Goal: Information Seeking & Learning: Learn about a topic

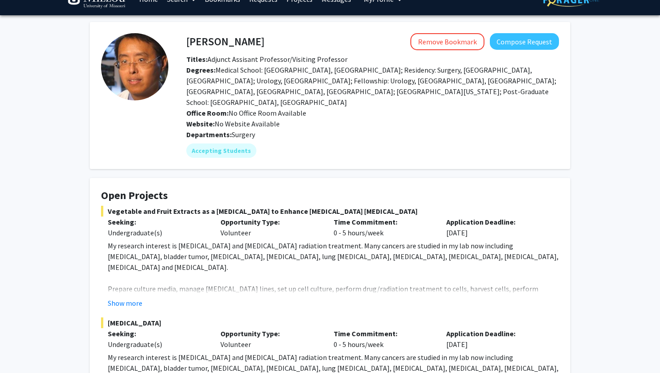
scroll to position [24, 0]
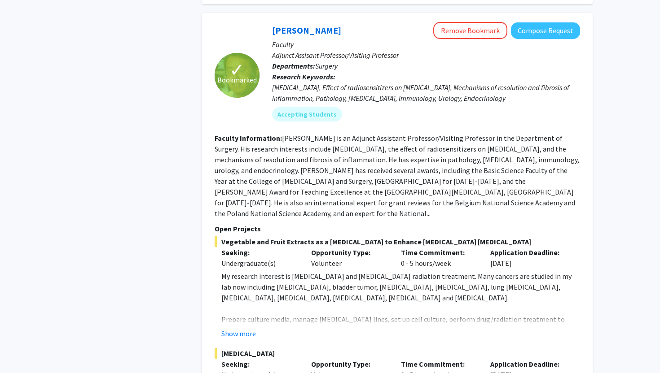
scroll to position [606, 0]
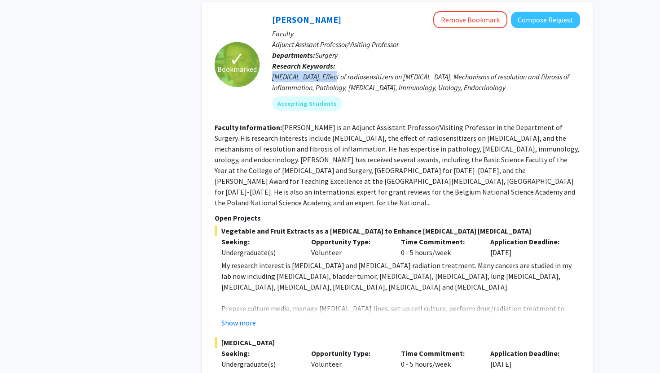
drag, startPoint x: 273, startPoint y: 78, endPoint x: 341, endPoint y: 76, distance: 68.3
click at [342, 77] on div "[MEDICAL_DATA], Effect of radiosensitizers on [MEDICAL_DATA], Mechanisms of res…" at bounding box center [426, 82] width 308 height 22
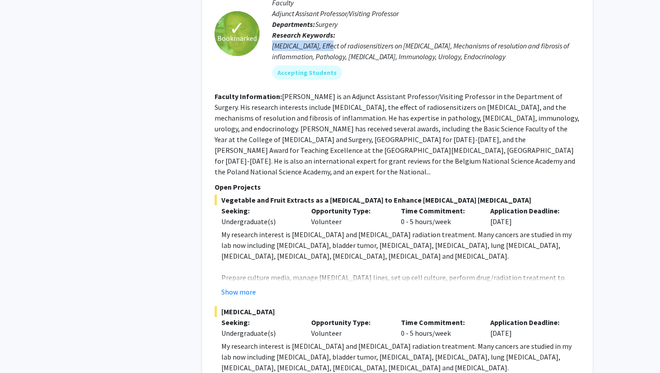
scroll to position [637, 0]
drag, startPoint x: 399, startPoint y: 211, endPoint x: 453, endPoint y: 211, distance: 53.9
click at [453, 211] on div "Time Commitment: 0 - 5 hours/week" at bounding box center [439, 216] width 90 height 22
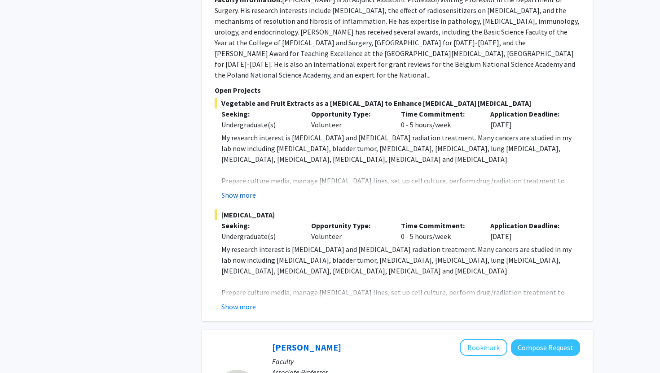
scroll to position [746, 0]
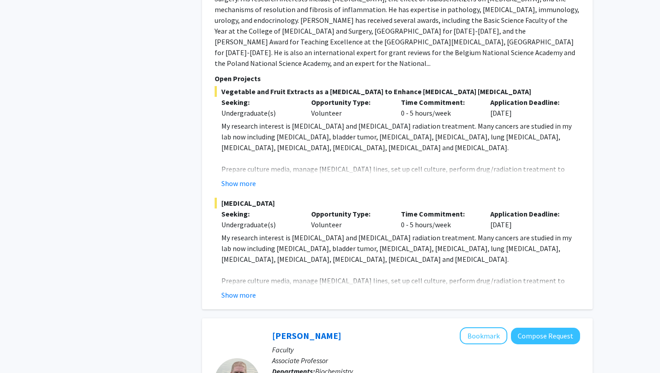
click at [387, 127] on span "My research interest is [MEDICAL_DATA] and [MEDICAL_DATA] radiation treatment. …" at bounding box center [396, 137] width 350 height 31
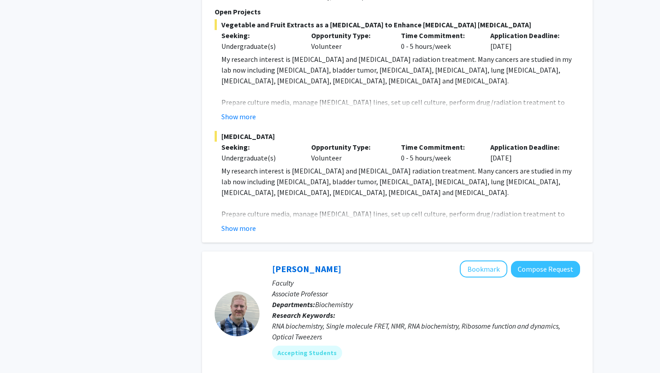
scroll to position [821, 0]
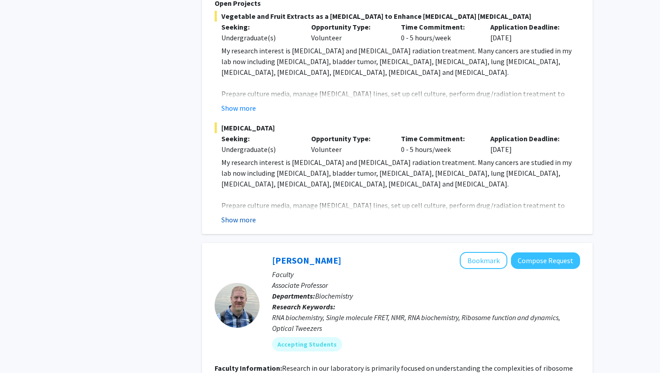
click at [239, 215] on button "Show more" at bounding box center [238, 220] width 35 height 11
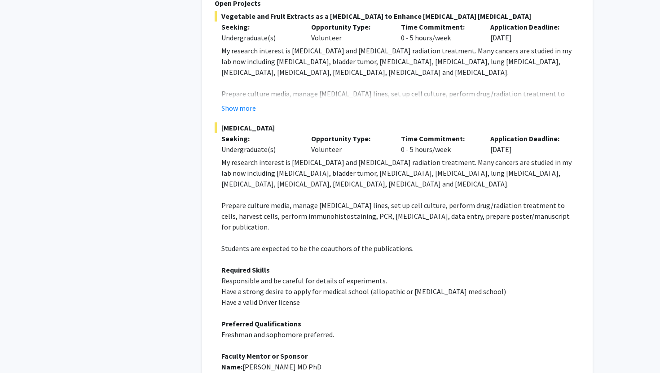
drag, startPoint x: 397, startPoint y: 139, endPoint x: 465, endPoint y: 138, distance: 68.2
click at [465, 139] on div "Time Commitment: 0 - 5 hours/week" at bounding box center [439, 144] width 90 height 22
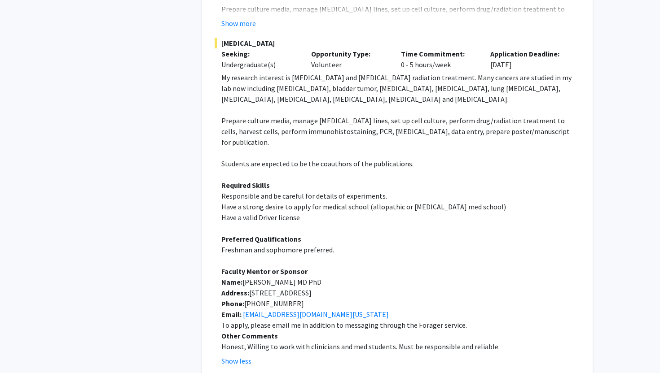
scroll to position [916, 0]
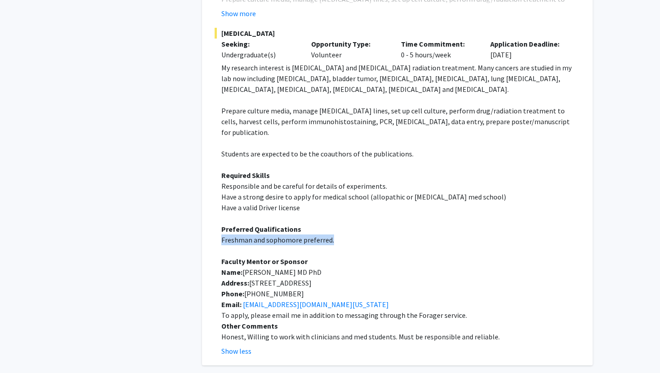
drag, startPoint x: 222, startPoint y: 219, endPoint x: 342, endPoint y: 219, distance: 119.8
click at [342, 235] on p "Freshman and sophomore preferred." at bounding box center [400, 240] width 359 height 11
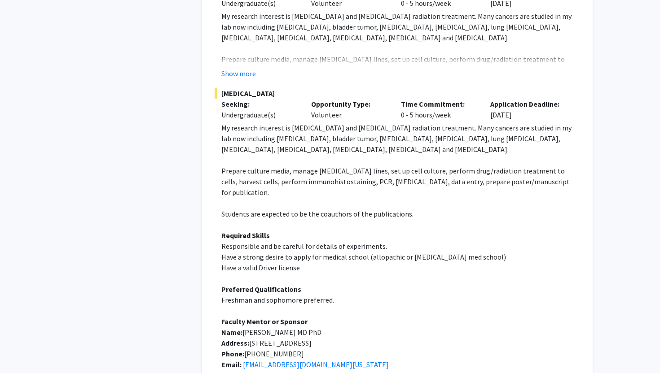
scroll to position [854, 0]
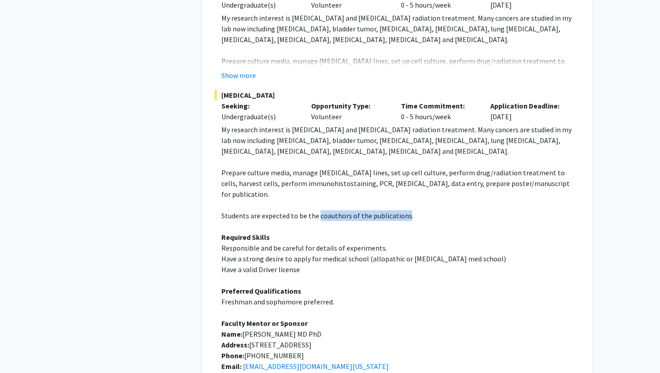
drag, startPoint x: 316, startPoint y: 194, endPoint x: 403, endPoint y: 192, distance: 86.7
click at [403, 211] on span "Students are expected to be the coauthors of the publications." at bounding box center [317, 215] width 192 height 9
click at [419, 211] on p "Students are expected to be the coauthors of the publications." at bounding box center [400, 216] width 359 height 11
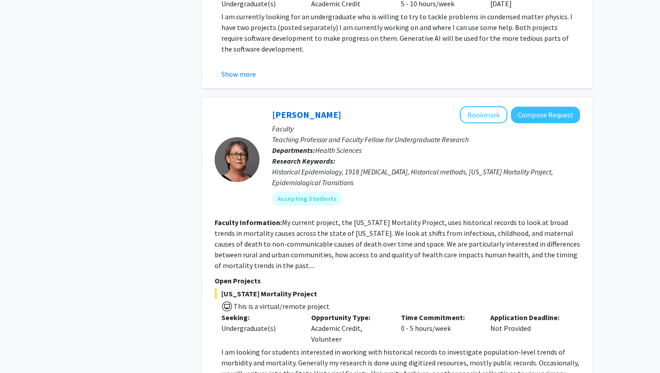
scroll to position [2767, 0]
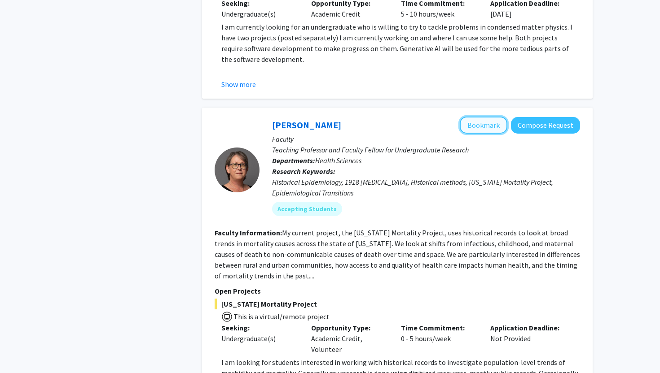
click at [491, 117] on button "Bookmark" at bounding box center [484, 125] width 48 height 17
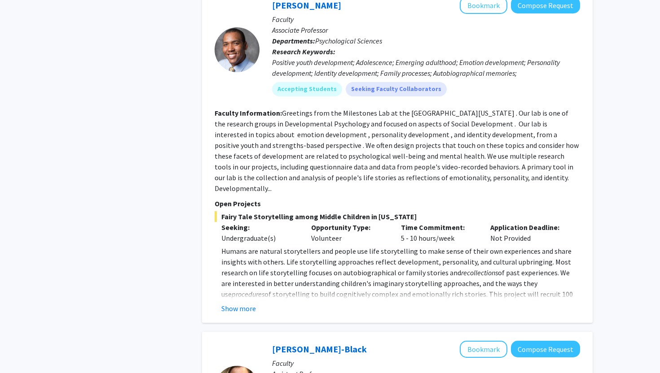
scroll to position [3481, 0]
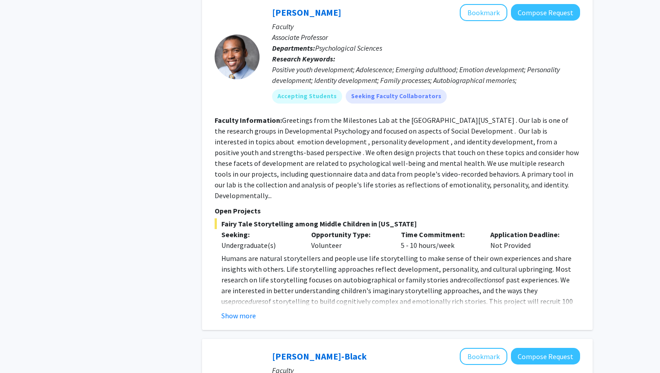
click at [242, 253] on p "Humans are natural storytellers and people use life storytelling to make sense …" at bounding box center [400, 307] width 359 height 108
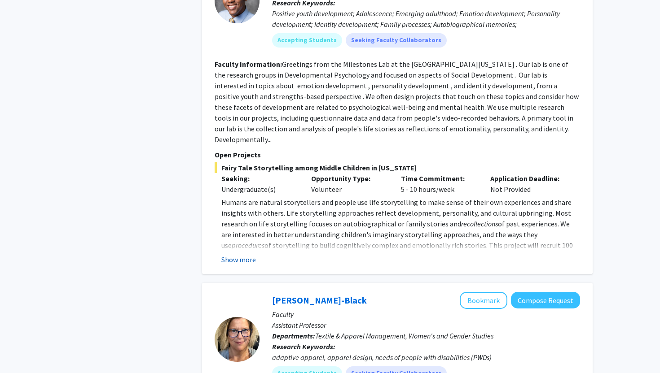
click at [243, 255] on button "Show more" at bounding box center [238, 260] width 35 height 11
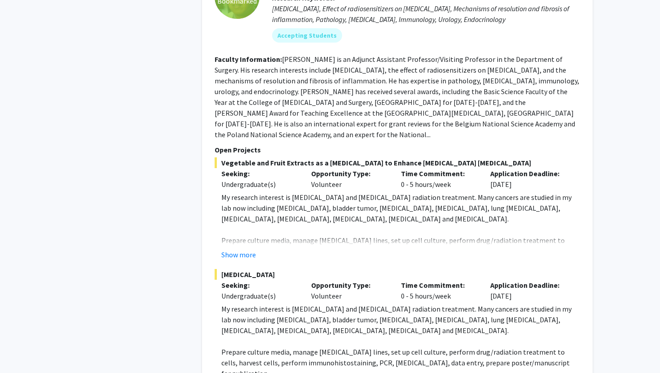
scroll to position [685, 0]
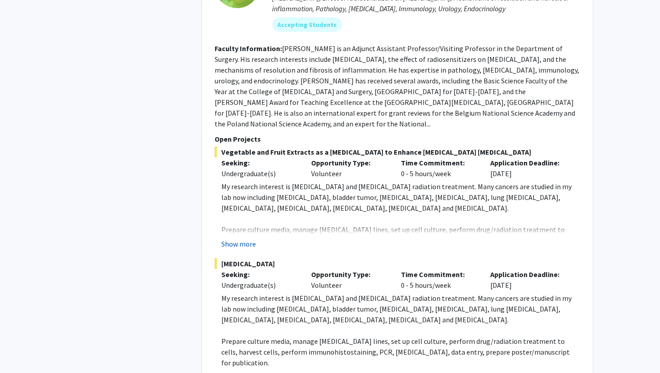
click at [240, 239] on button "Show more" at bounding box center [238, 244] width 35 height 11
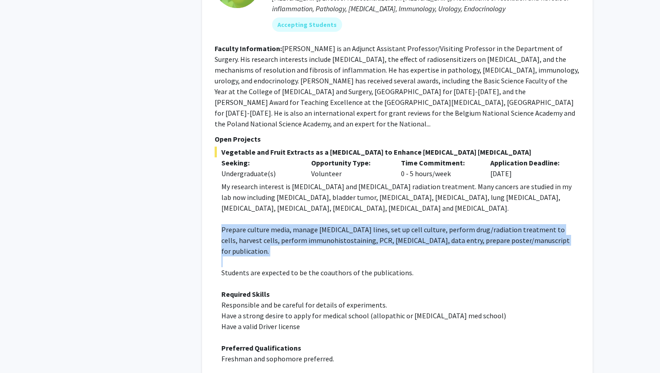
drag, startPoint x: 219, startPoint y: 216, endPoint x: 555, endPoint y: 235, distance: 336.7
click at [554, 235] on fg-read-more "My research interest is cancer immunotherapy and cancer radiation treatment. Ma…" at bounding box center [397, 328] width 365 height 294
click at [555, 257] on p at bounding box center [400, 262] width 359 height 11
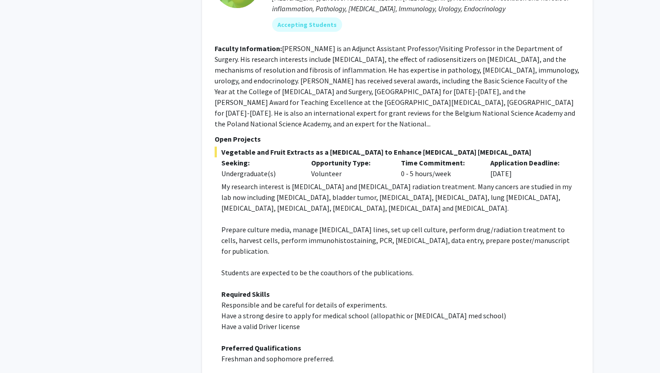
click at [524, 225] on span "Prepare culture media, manage [MEDICAL_DATA] lines, set up cell culture, perfor…" at bounding box center [395, 240] width 348 height 31
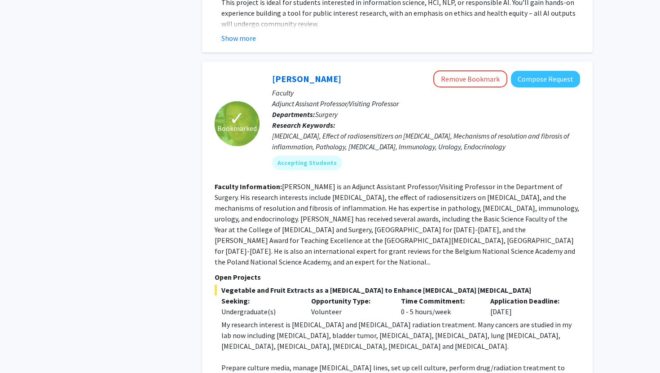
scroll to position [544, 0]
